Goal: Task Accomplishment & Management: Manage account settings

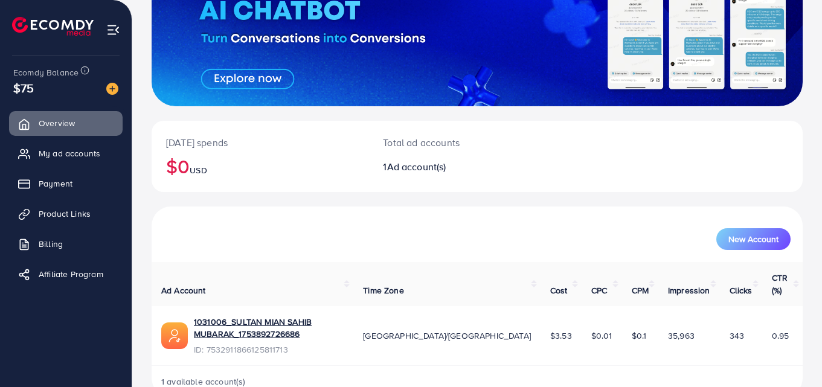
scroll to position [137, 0]
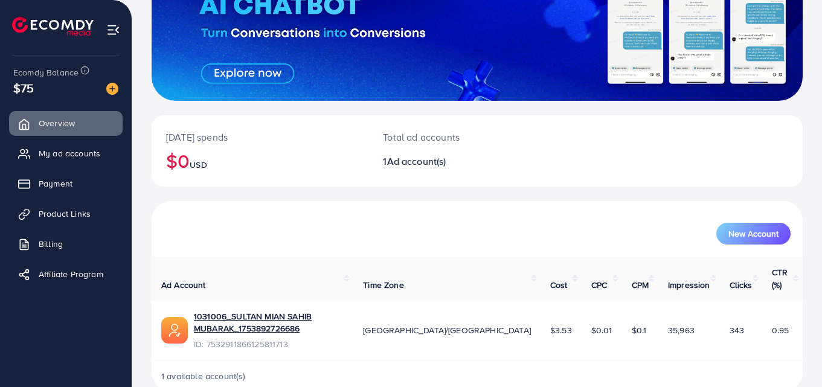
click at [254, 126] on div "[DATE] spends $0 USD" at bounding box center [260, 150] width 217 height 71
click at [68, 155] on span "My ad accounts" at bounding box center [73, 153] width 62 height 12
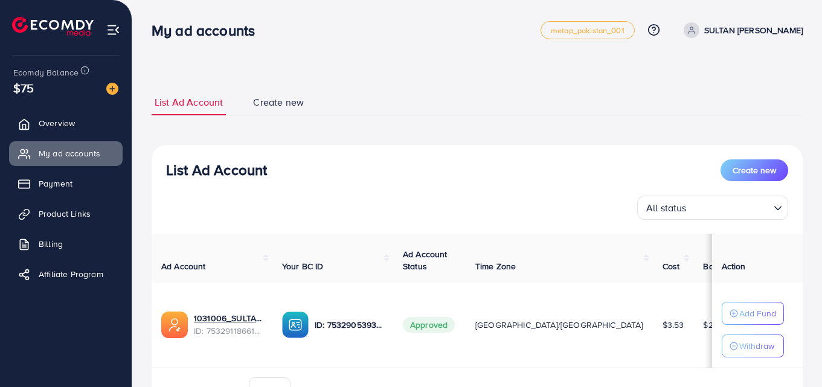
scroll to position [0, 70]
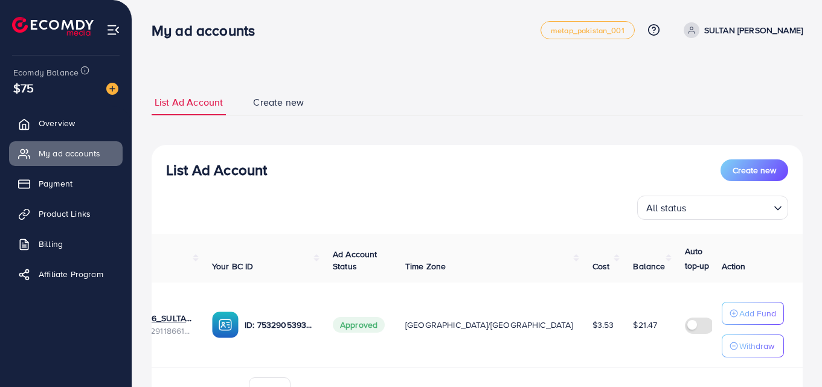
click at [206, 367] on td "ID: 7532905393157128208" at bounding box center [262, 325] width 121 height 85
click at [195, 367] on td "1031006_SULTAN MIAN SAHIB MUBARAK_1753892726686 ID: 7532911866125811713" at bounding box center [142, 325] width 121 height 85
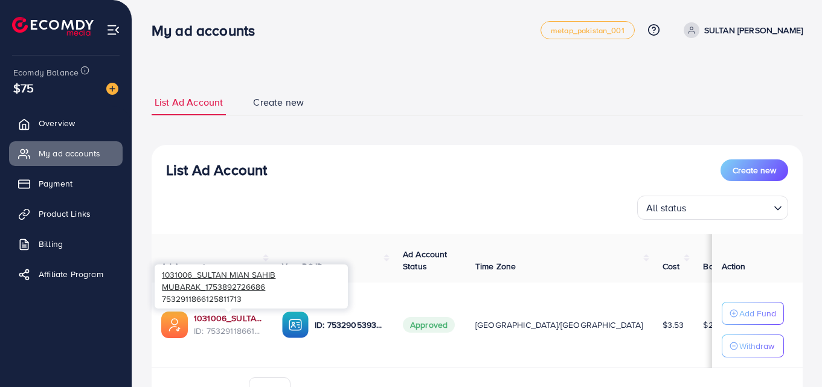
click at [228, 320] on link "1031006_SULTAN MIAN SAHIB MUBARAK_1753892726686" at bounding box center [228, 318] width 69 height 12
